Goal: Check status: Check status

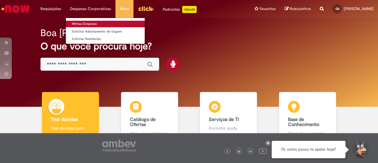
click at [91, 22] on link "Minhas Despesas" at bounding box center [105, 24] width 79 height 6
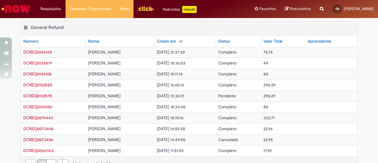
click at [236, 50] on span "Completo" at bounding box center [227, 51] width 18 height 5
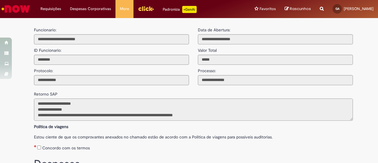
scroll to position [23, 0]
click at [65, 79] on input "**********" at bounding box center [111, 80] width 155 height 10
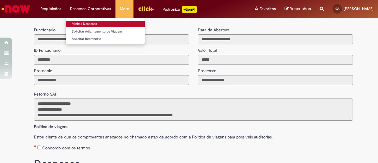
click at [91, 22] on link "Minhas Despesas" at bounding box center [105, 24] width 79 height 6
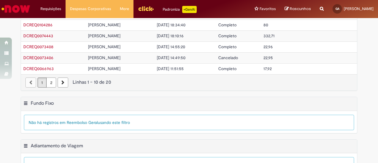
scroll to position [80, 0]
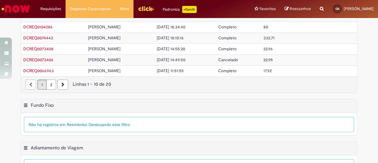
click at [51, 82] on link "2" at bounding box center [51, 84] width 10 height 10
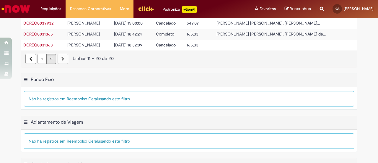
scroll to position [50, 0]
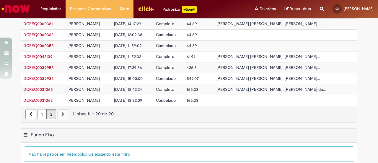
click at [39, 114] on link "1" at bounding box center [41, 114] width 9 height 10
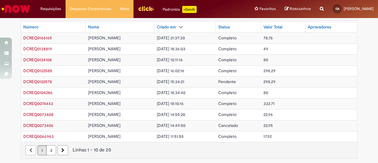
scroll to position [0, 0]
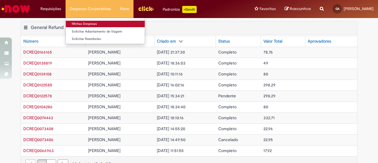
click at [94, 23] on link "Minhas Despesas" at bounding box center [105, 24] width 79 height 6
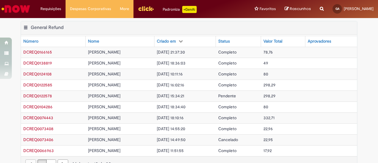
click at [198, 39] on th "Criado em" at bounding box center [184, 41] width 61 height 11
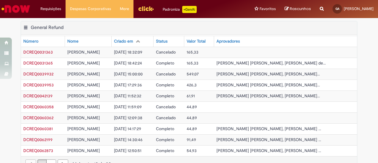
click at [153, 39] on th "Criado em" at bounding box center [133, 41] width 42 height 11
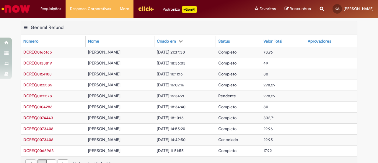
click at [197, 42] on th "Criado em" at bounding box center [184, 41] width 61 height 11
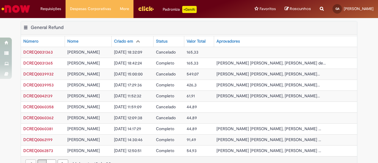
click at [153, 40] on th "Criado em" at bounding box center [133, 41] width 42 height 11
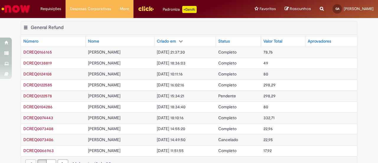
click at [230, 40] on div "Status" at bounding box center [224, 41] width 12 height 6
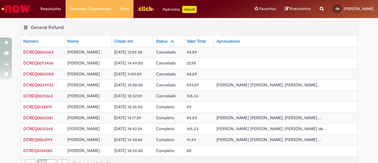
click at [184, 41] on th "Status" at bounding box center [168, 41] width 31 height 11
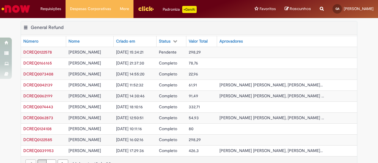
click at [186, 41] on th "Status" at bounding box center [171, 41] width 30 height 11
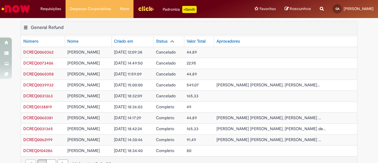
click at [184, 41] on th "Status" at bounding box center [168, 41] width 31 height 11
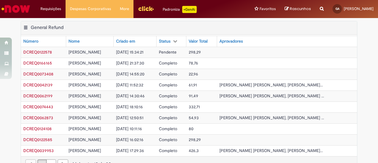
click at [186, 41] on th "Status" at bounding box center [171, 41] width 30 height 11
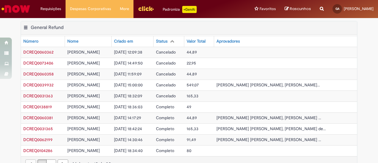
click at [184, 41] on th "Status" at bounding box center [168, 41] width 31 height 11
